Goal: Use online tool/utility: Use online tool/utility

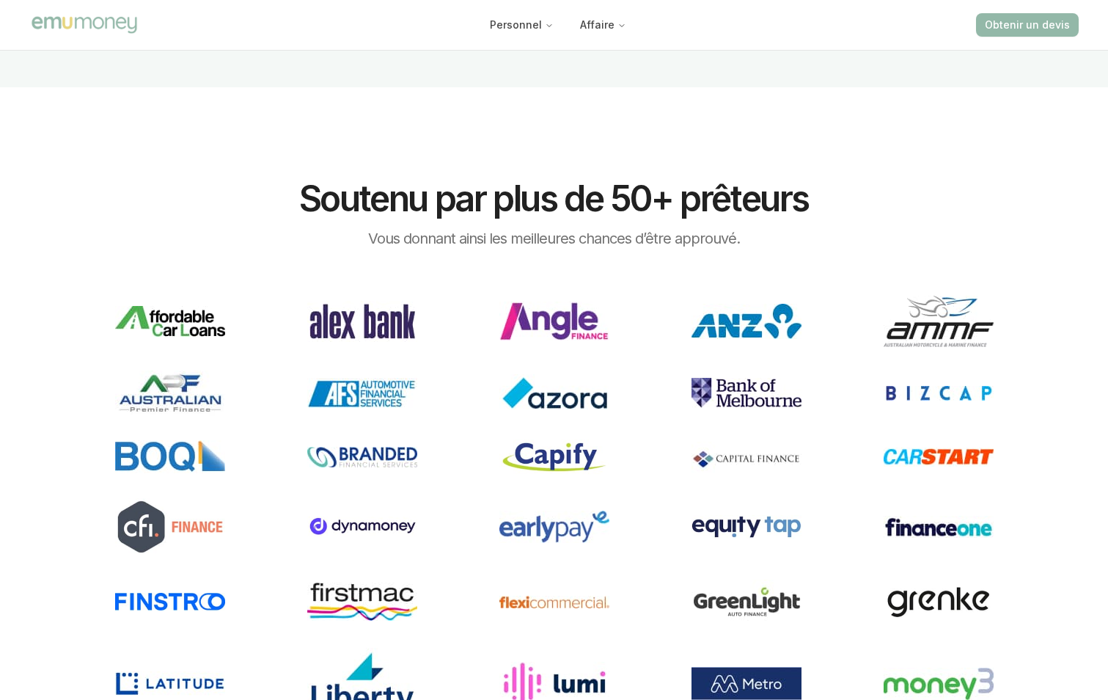
scroll to position [2089, 0]
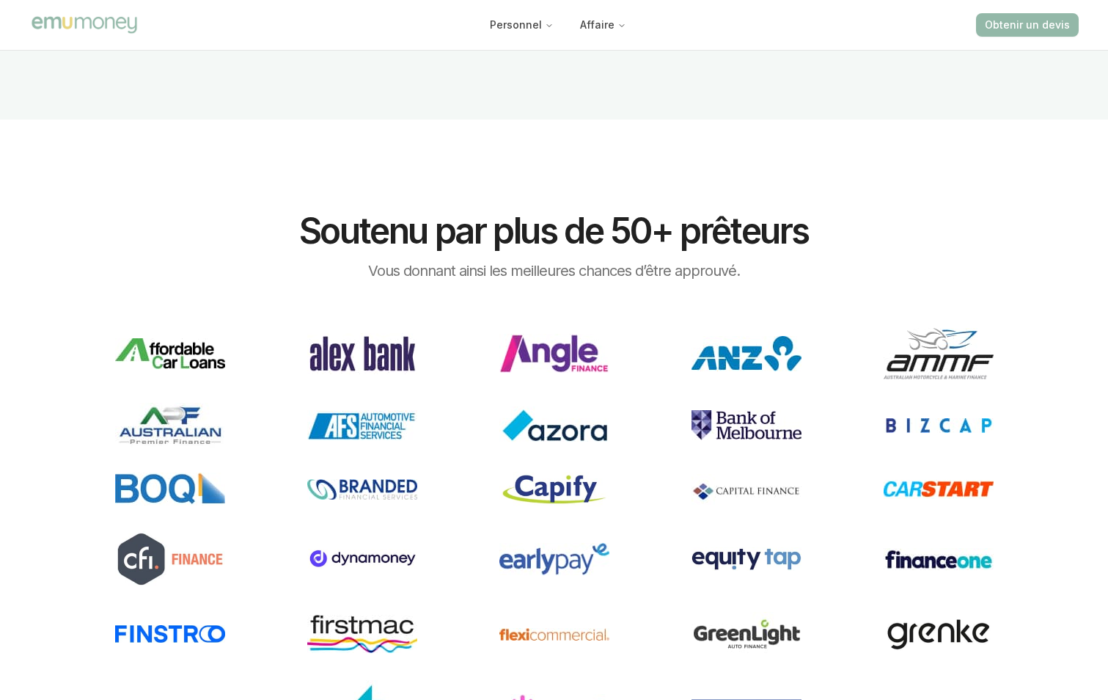
click at [742, 483] on img at bounding box center [747, 489] width 110 height 31
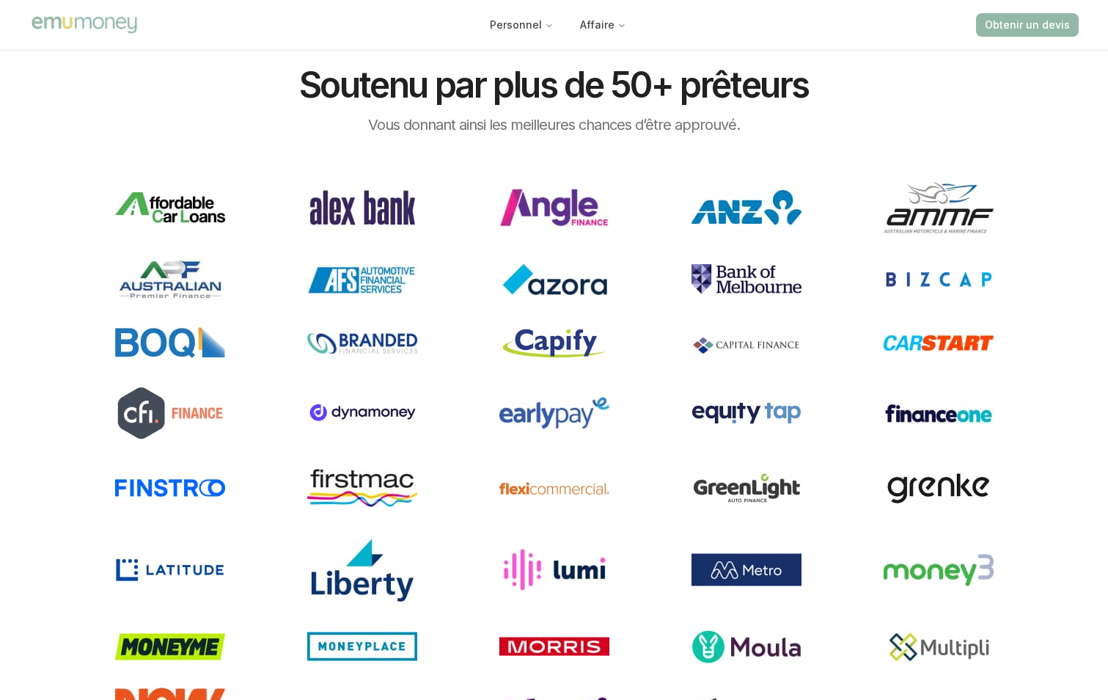
scroll to position [2236, 0]
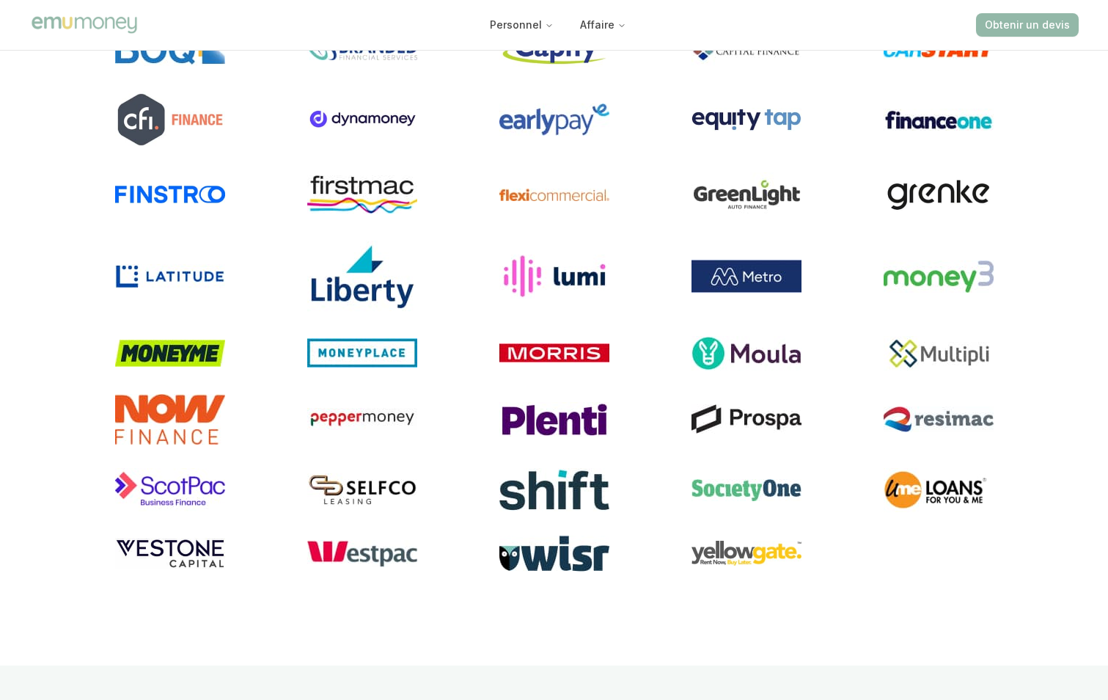
scroll to position [2529, 0]
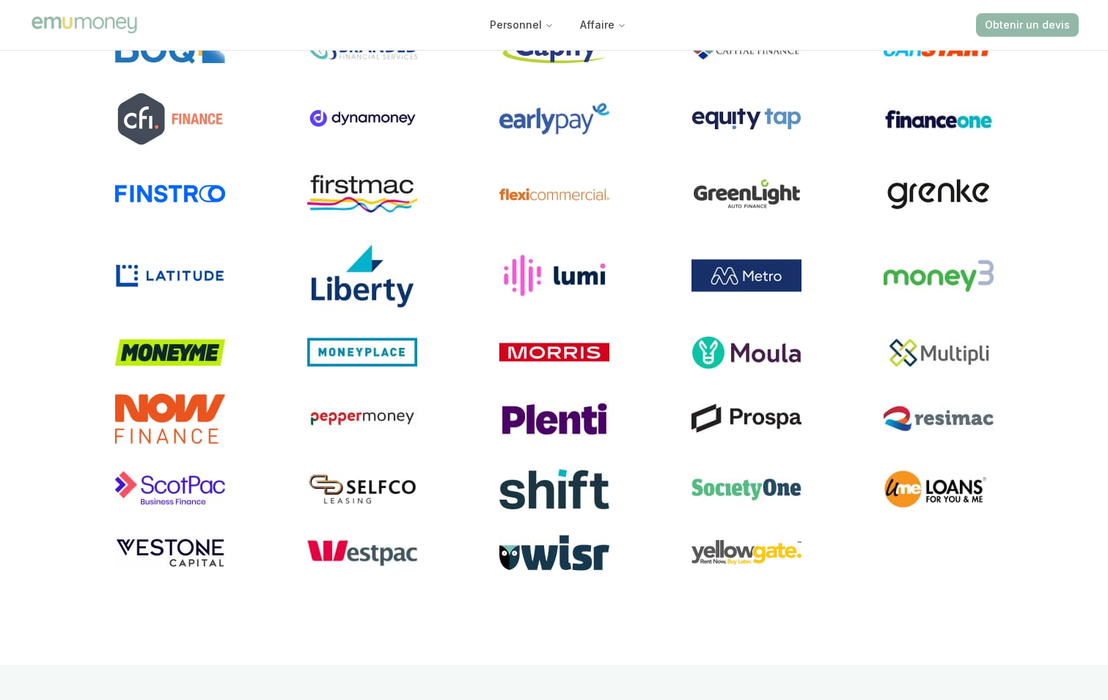
click at [768, 414] on img at bounding box center [747, 417] width 110 height 29
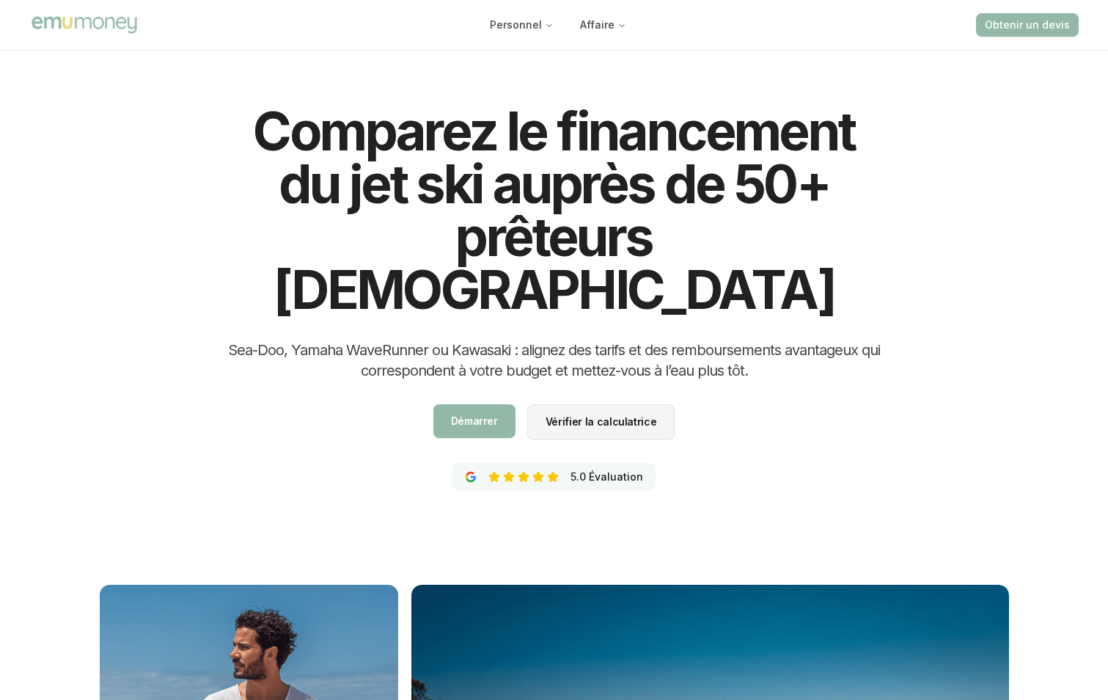
scroll to position [0, 0]
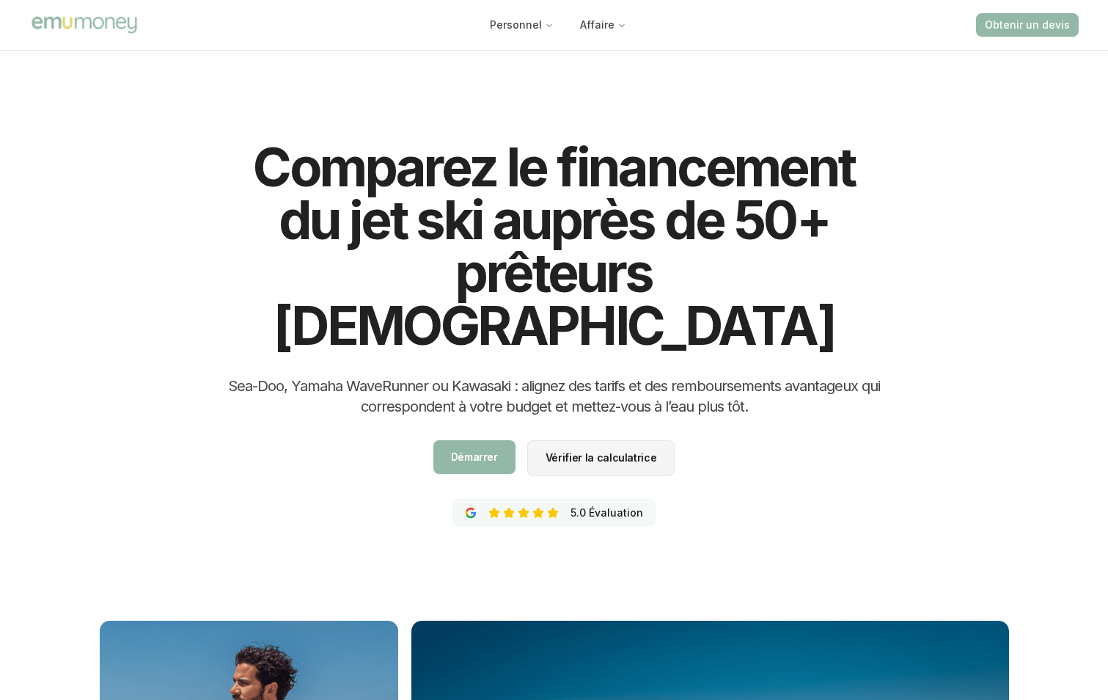
click at [603, 483] on span "Vérifier la calculatrice" at bounding box center [601, 488] width 111 height 10
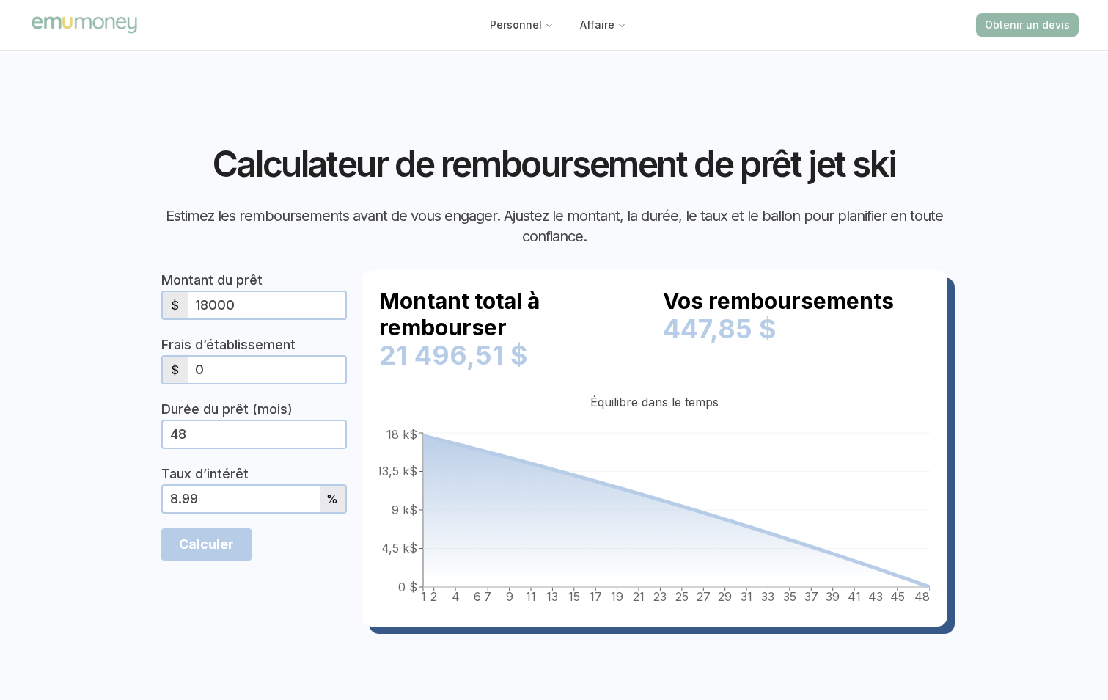
click at [279, 292] on input "18000" at bounding box center [267, 305] width 158 height 26
type input "1"
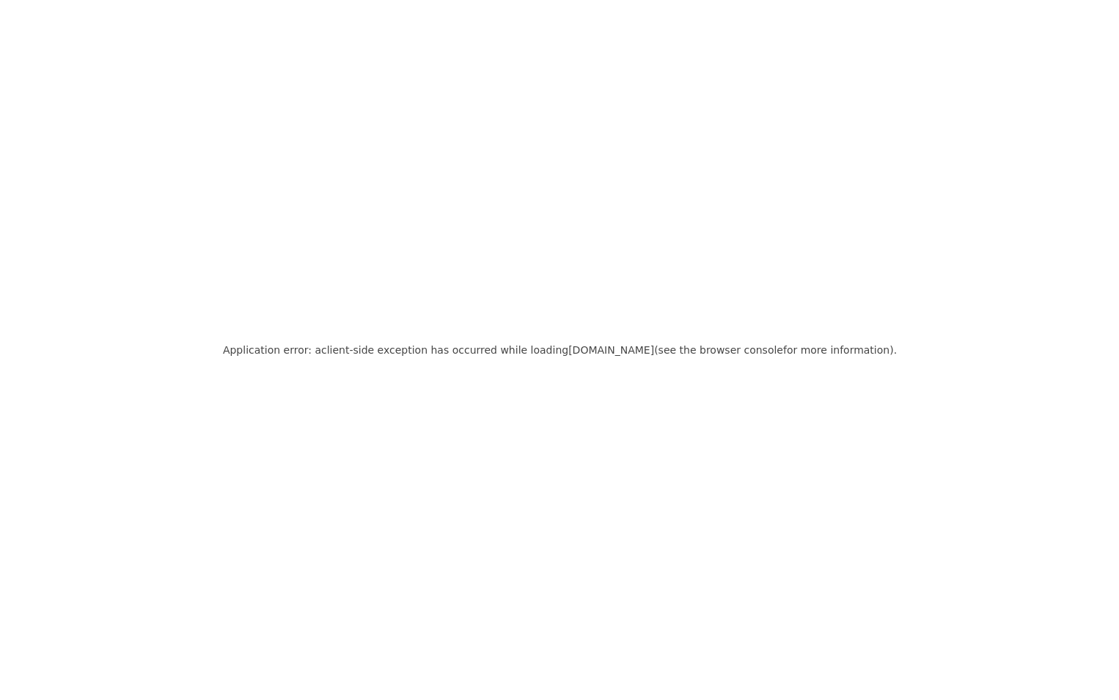
scroll to position [0, 0]
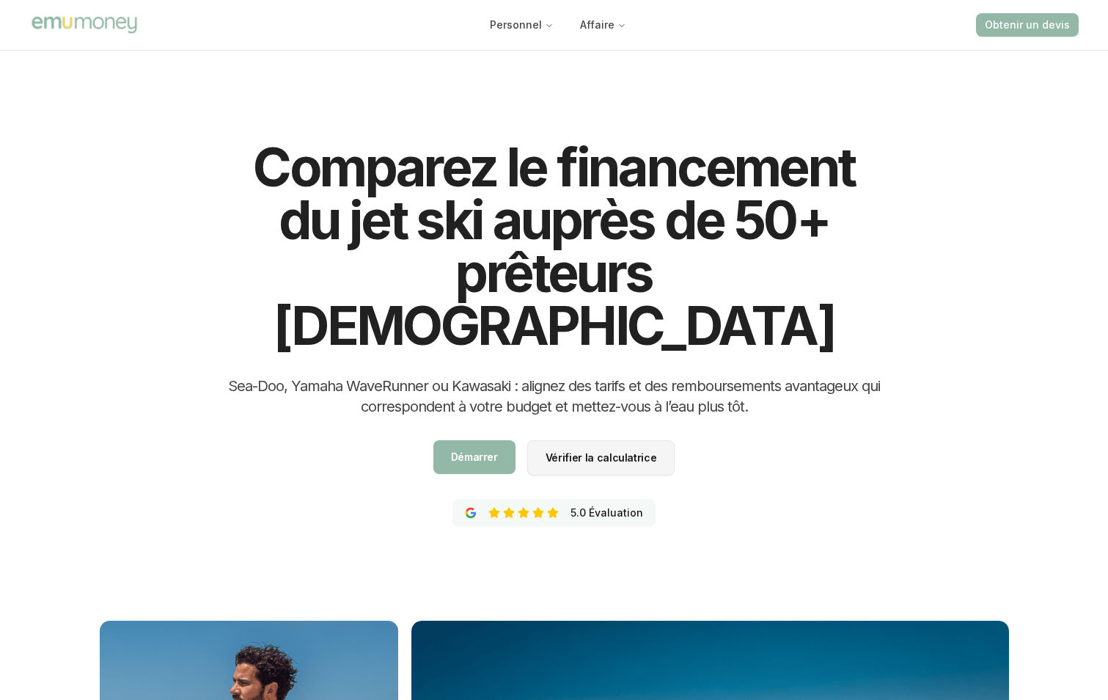
drag, startPoint x: 623, startPoint y: 400, endPoint x: 595, endPoint y: 401, distance: 27.2
click at [622, 483] on span "Vérifier la calculatrice" at bounding box center [601, 488] width 111 height 10
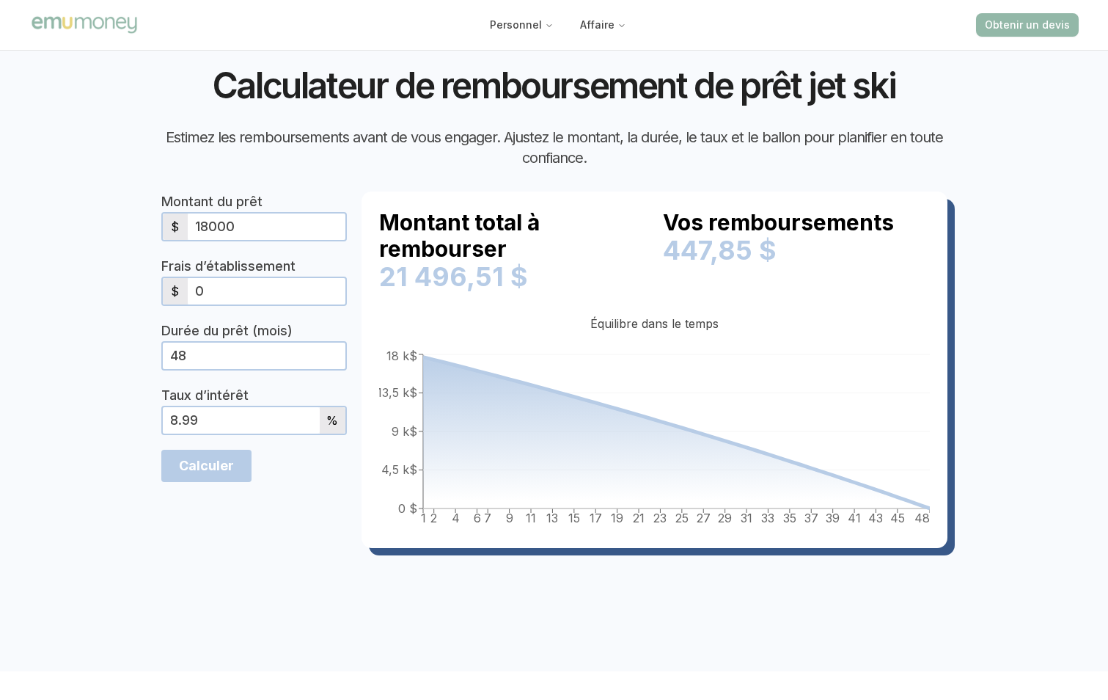
click at [246, 240] on input "18000" at bounding box center [267, 226] width 158 height 26
type input "1"
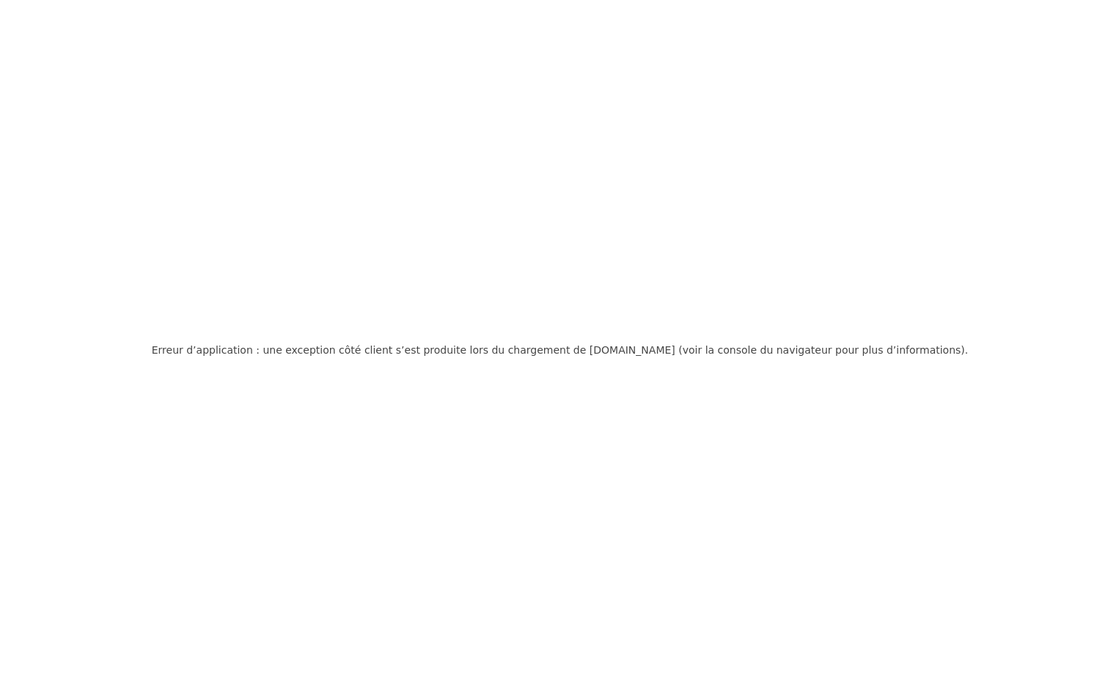
scroll to position [0, 0]
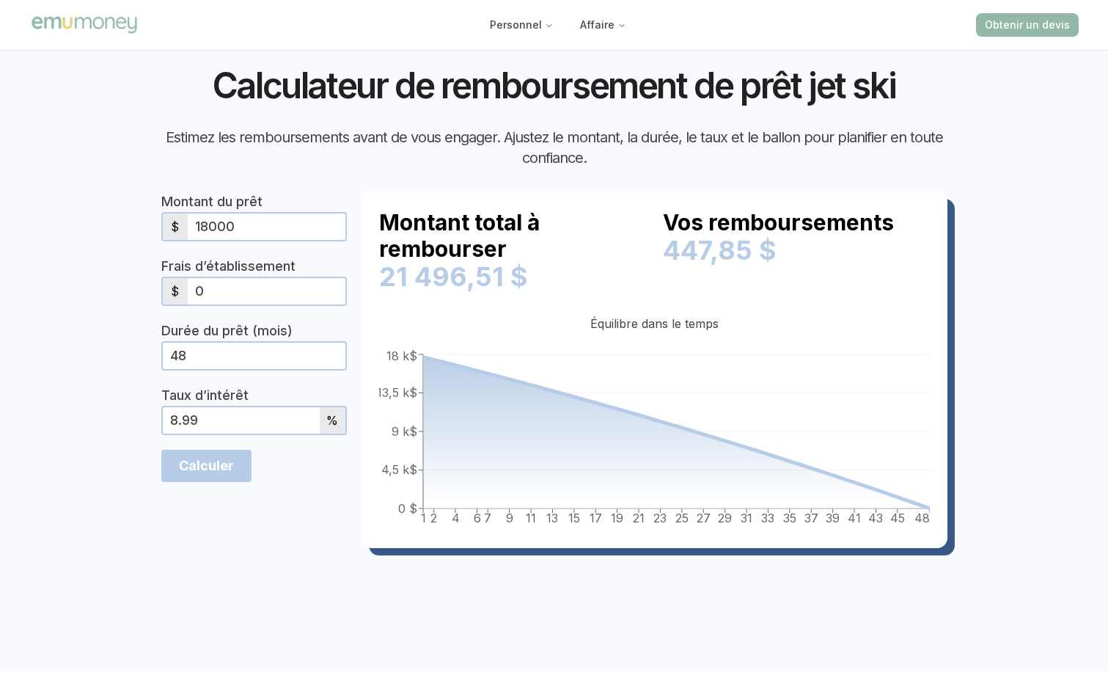
click at [262, 240] on input "18000" at bounding box center [267, 226] width 158 height 26
type input "1800"
type input "Calculate"
type input "199000000"
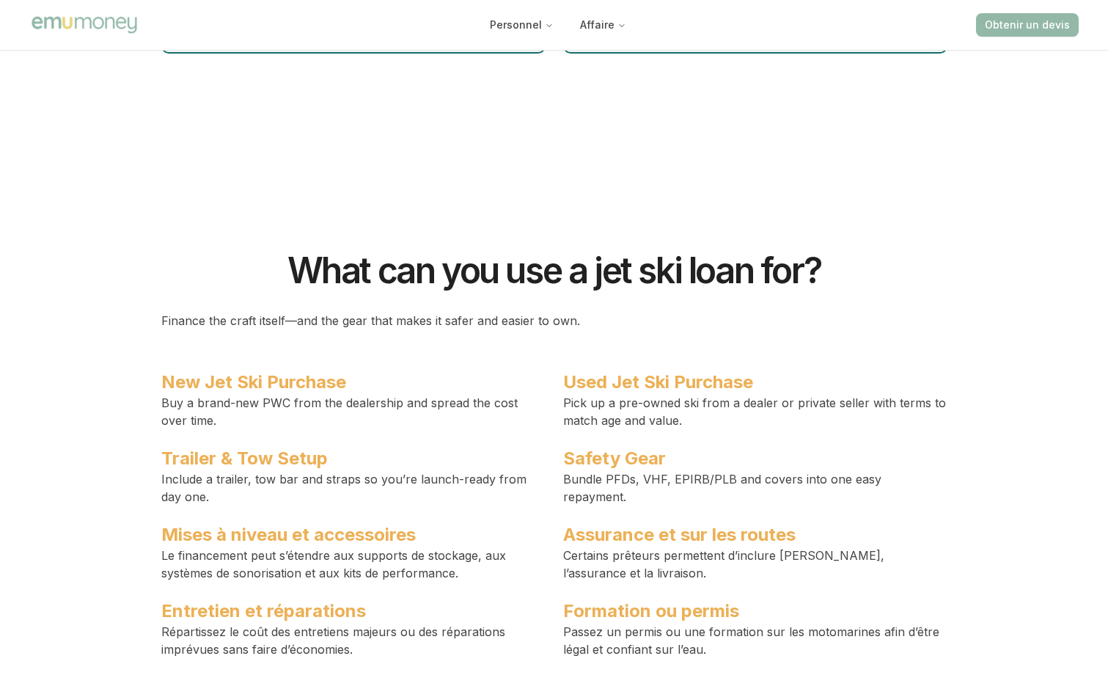
scroll to position [5459, 0]
